Goal: Transaction & Acquisition: Subscribe to service/newsletter

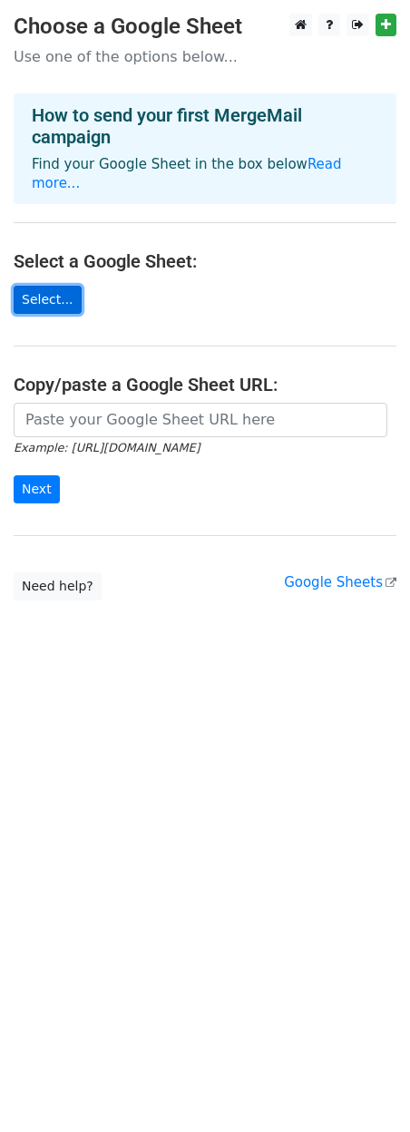
click at [51, 286] on link "Select..." at bounding box center [48, 300] width 68 height 28
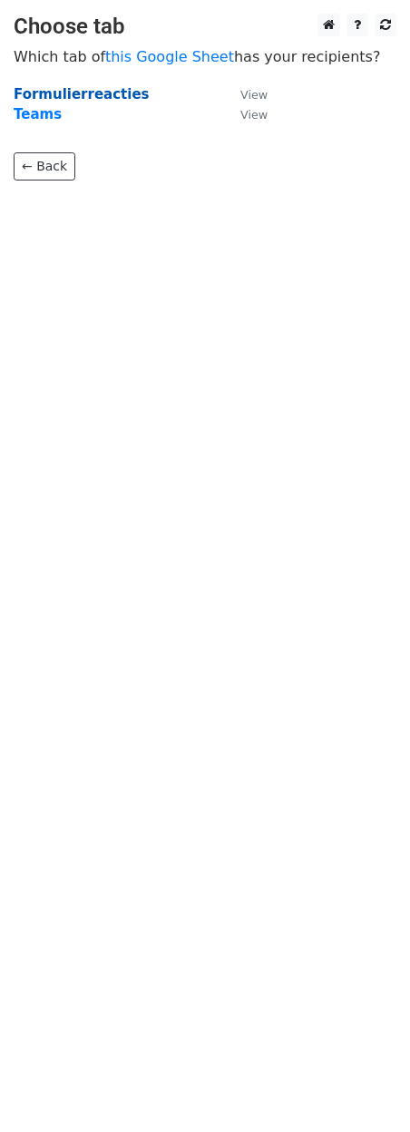
click at [102, 95] on strong "Formulierreacties" at bounding box center [82, 94] width 136 height 16
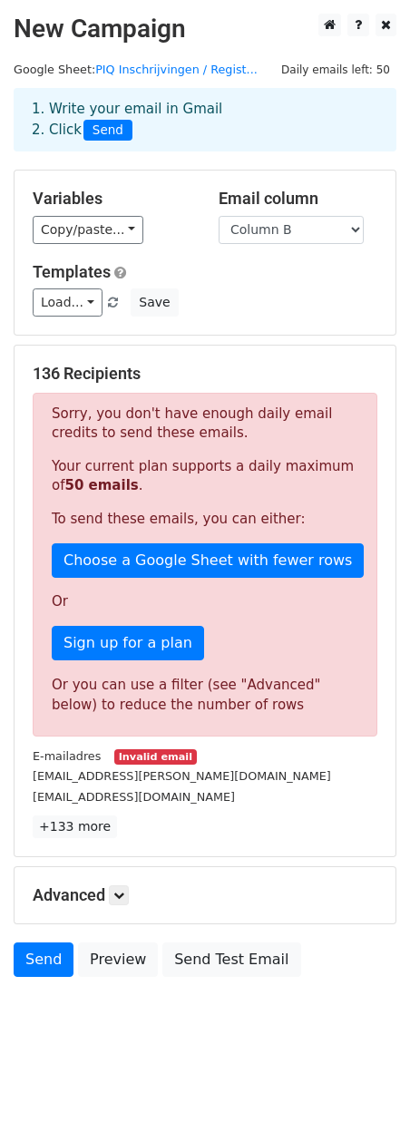
click at [329, 71] on span "Daily emails left: 50" at bounding box center [336, 70] width 122 height 20
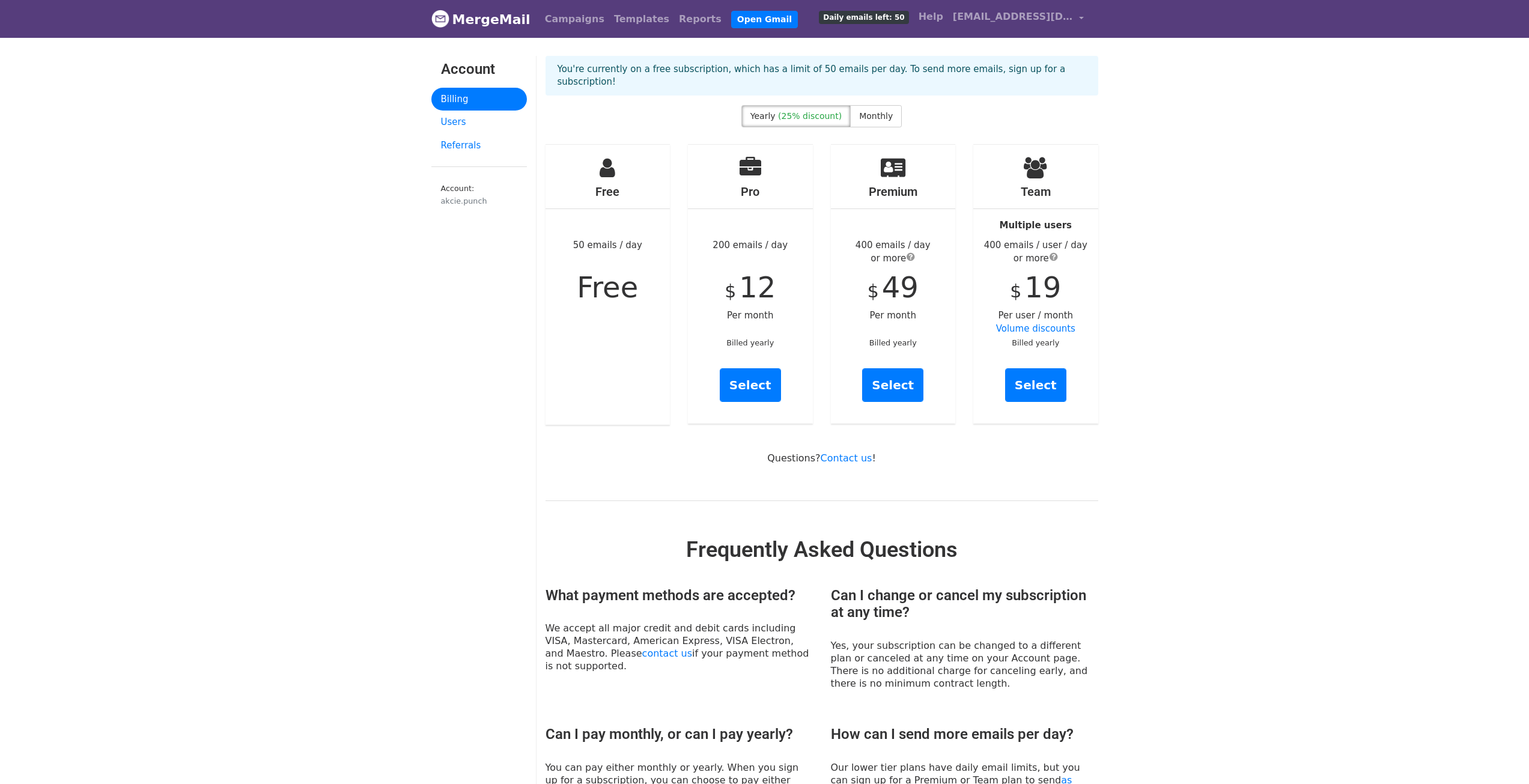
click at [1171, 230] on body "MergeMail Campaigns Templates Reports Open Gmail Daily emails left: 50 Help akc…" at bounding box center [764, 628] width 1529 height 1257
